Goal: Find contact information: Find contact information

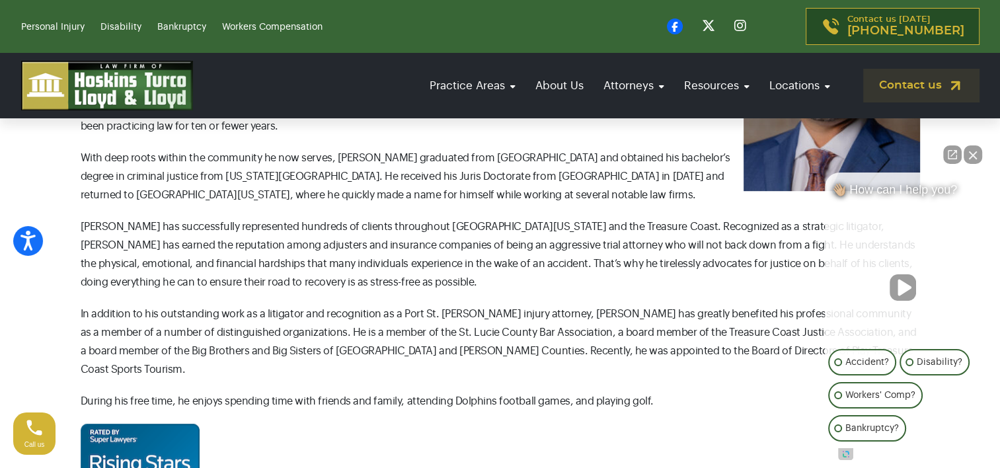
scroll to position [330, 0]
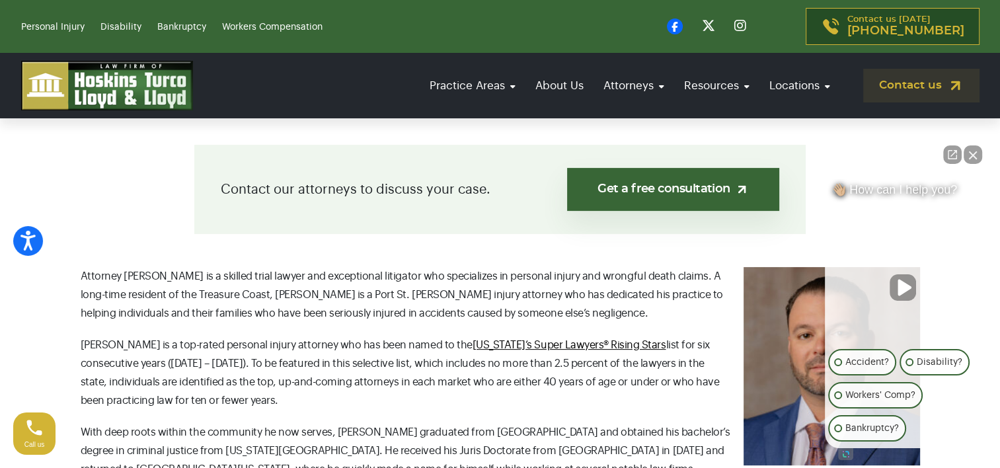
click at [970, 155] on button "Close Intaker Chat Widget" at bounding box center [973, 154] width 19 height 19
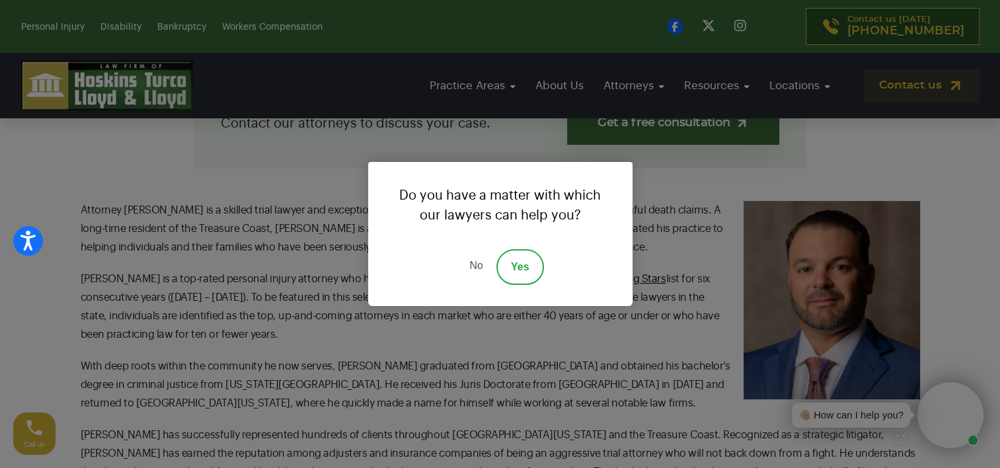
scroll to position [463, 0]
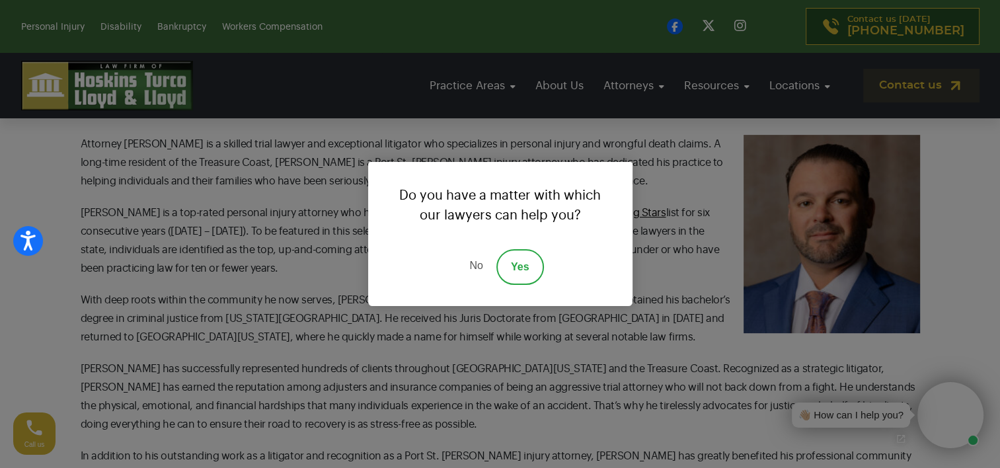
click at [476, 270] on link "No" at bounding box center [476, 267] width 40 height 36
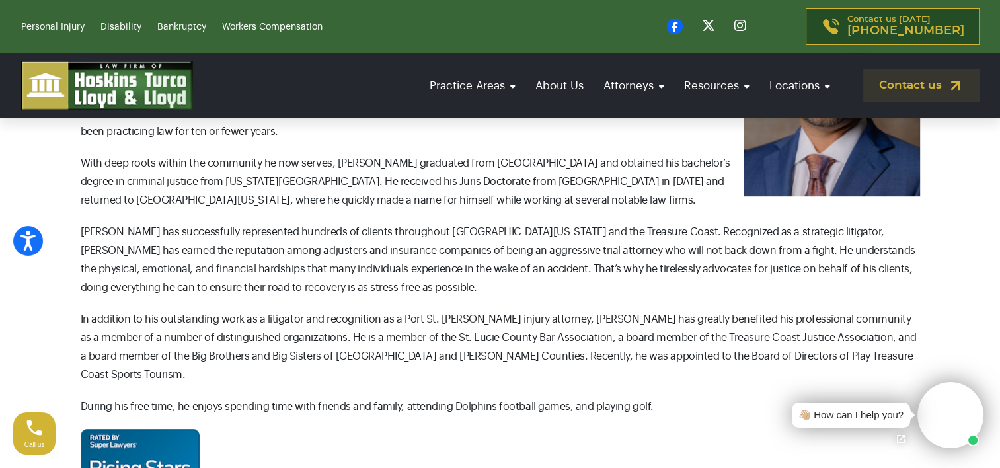
scroll to position [595, 0]
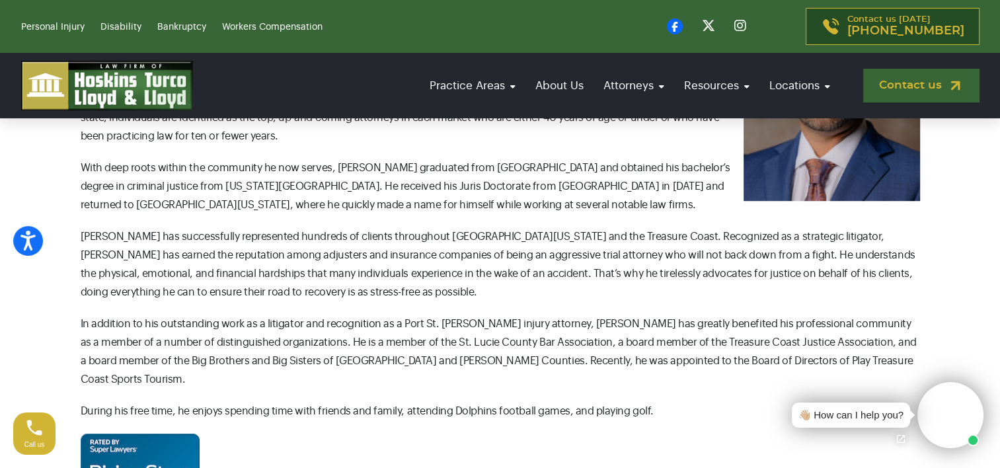
click at [882, 81] on link "Contact us" at bounding box center [921, 86] width 116 height 34
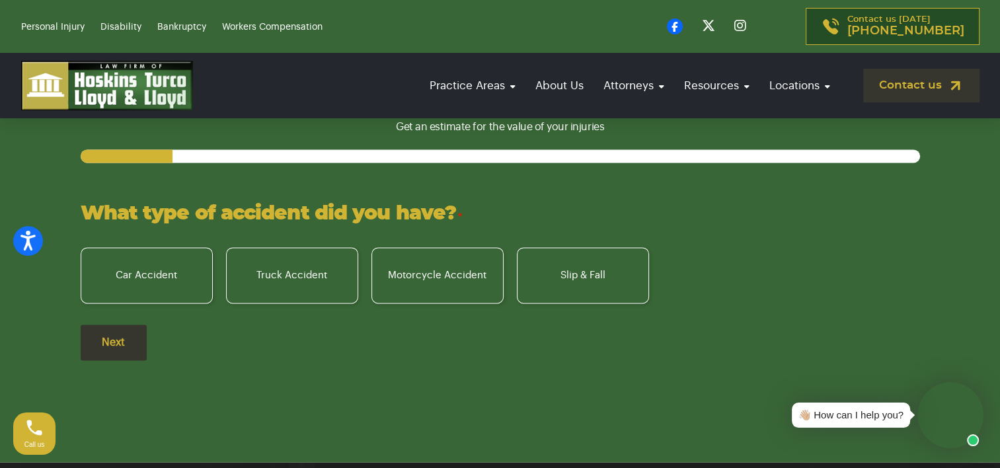
scroll to position [1917, 0]
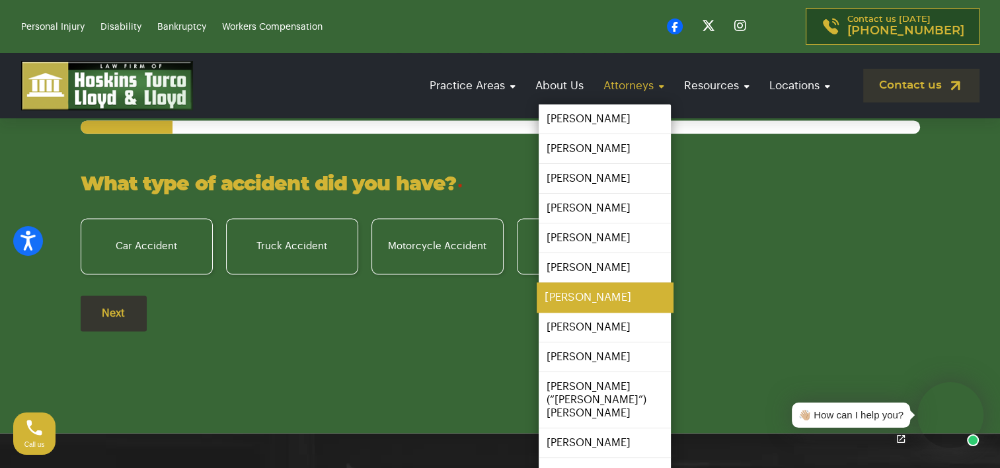
click at [594, 299] on link "[PERSON_NAME]" at bounding box center [605, 298] width 136 height 30
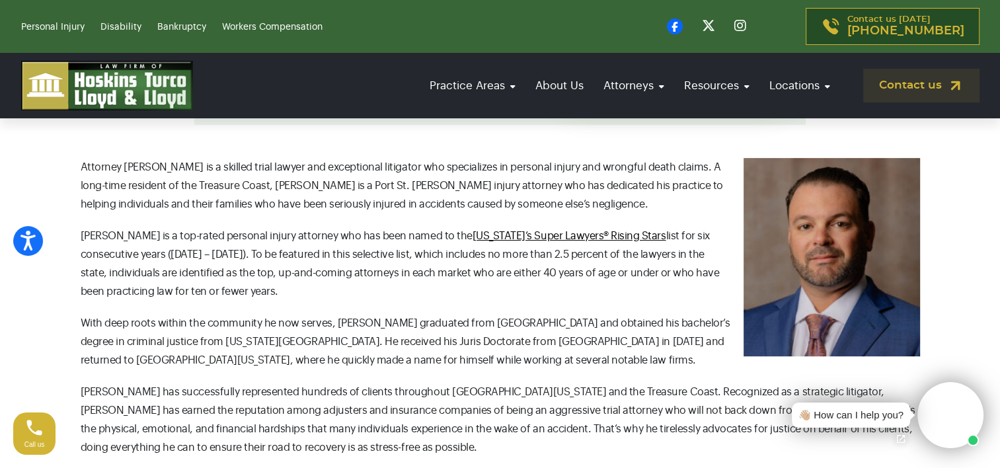
scroll to position [463, 0]
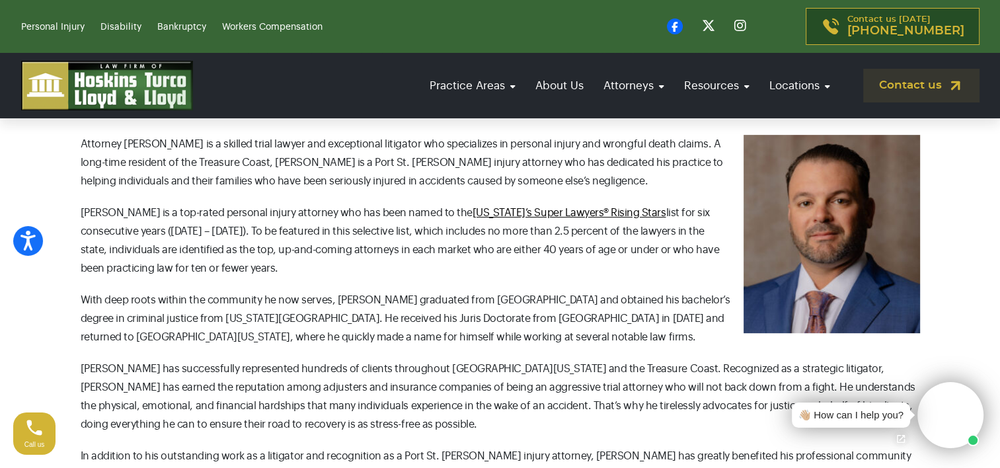
click at [859, 410] on div "👋🏼 How can I help you?" at bounding box center [850, 415] width 105 height 15
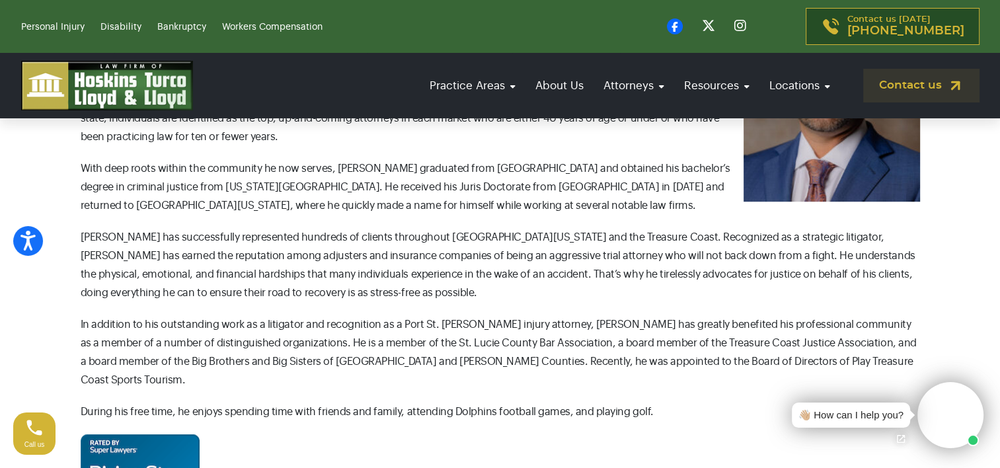
scroll to position [595, 0]
